Goal: Find specific page/section: Find specific page/section

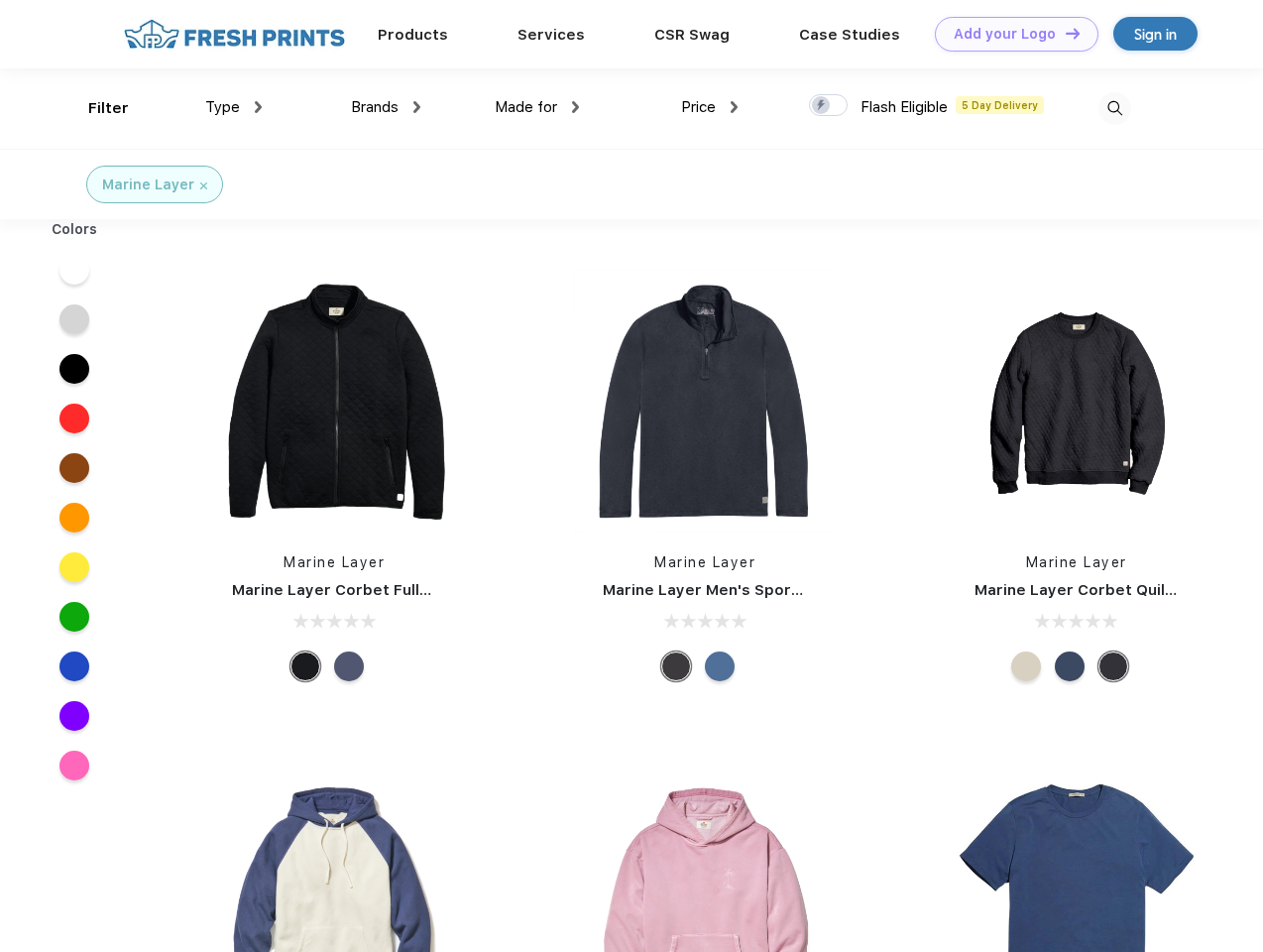
click at [1009, 34] on link "Add your Logo Design Tool" at bounding box center [1017, 34] width 164 height 35
click at [0, 0] on div "Design Tool" at bounding box center [0, 0] width 0 height 0
click at [1064, 33] on link "Add your Logo Design Tool" at bounding box center [1017, 34] width 164 height 35
click at [95, 108] on div "Filter" at bounding box center [108, 108] width 41 height 23
click at [234, 107] on span "Type" at bounding box center [222, 107] width 35 height 18
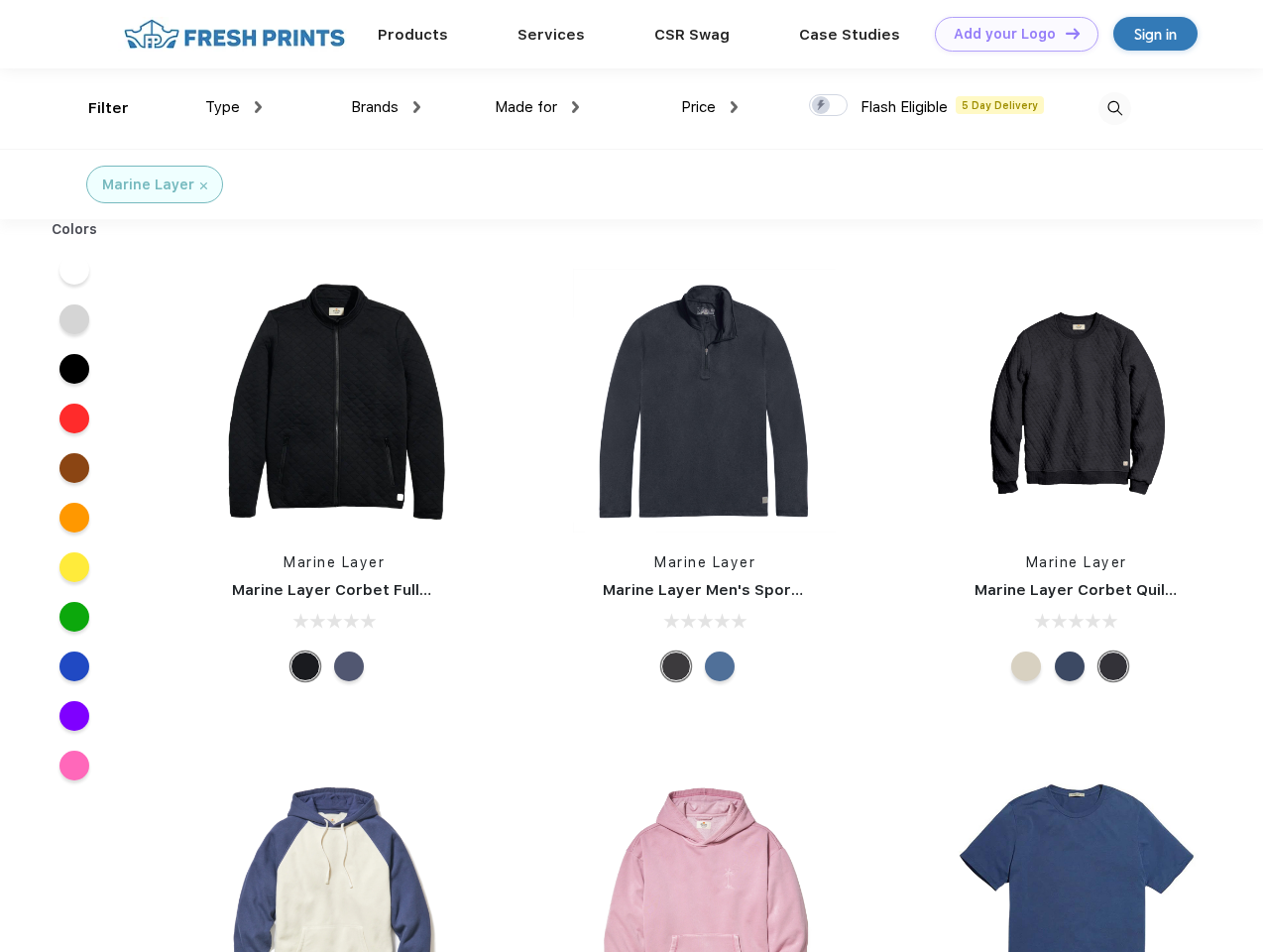
click at [386, 107] on span "Brands" at bounding box center [375, 107] width 48 height 18
click at [538, 107] on span "Made for" at bounding box center [526, 107] width 63 height 18
click at [710, 107] on span "Price" at bounding box center [698, 107] width 35 height 18
click at [829, 106] on div at bounding box center [828, 105] width 39 height 22
click at [822, 106] on input "checkbox" at bounding box center [815, 99] width 13 height 13
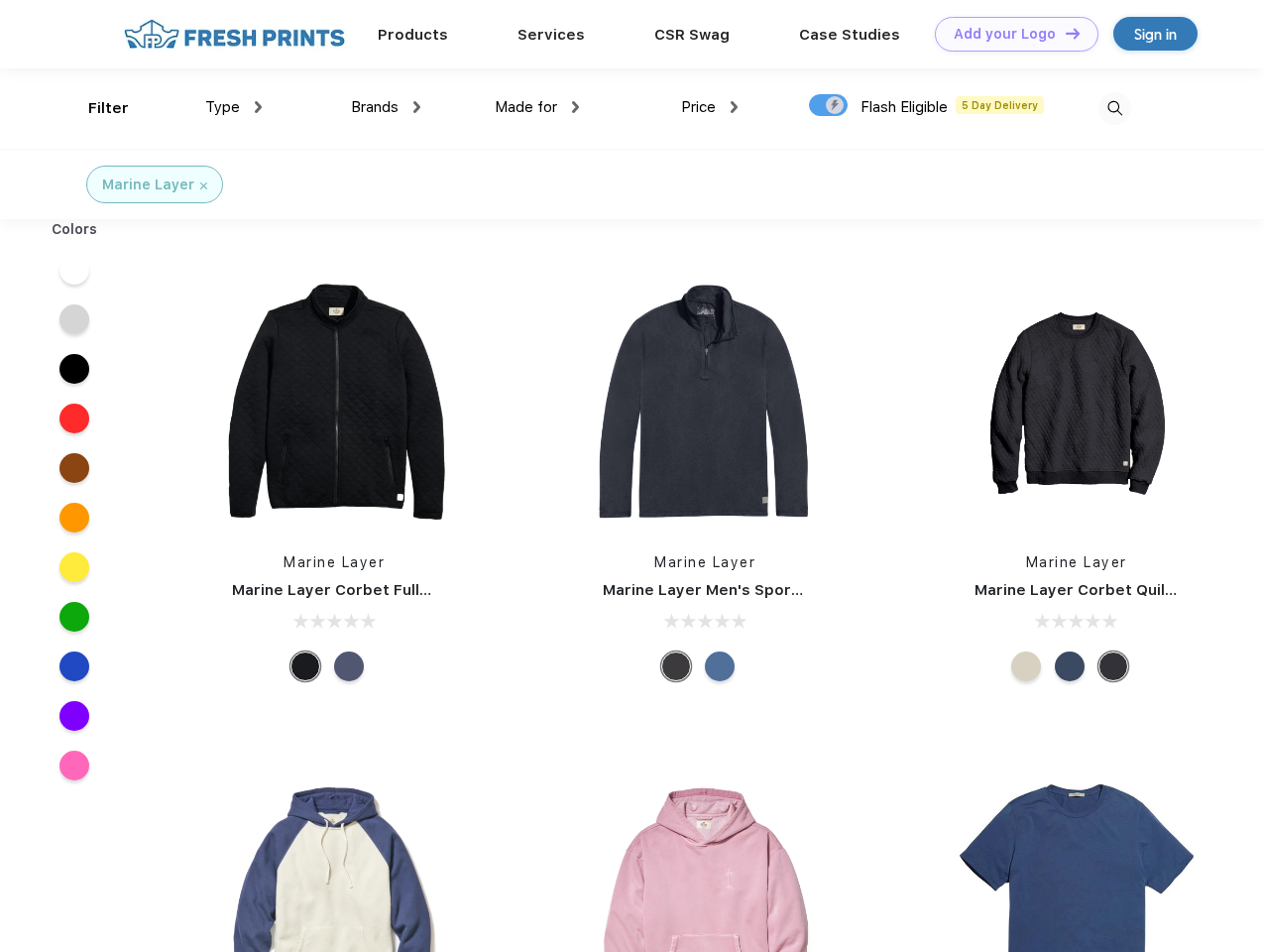
click at [1115, 108] on img at bounding box center [1115, 108] width 33 height 33
